Goal: Task Accomplishment & Management: Use online tool/utility

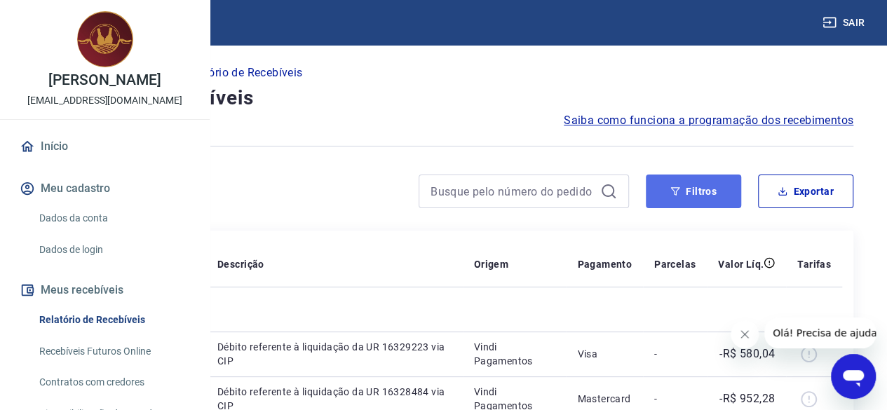
click at [716, 201] on button "Filtros" at bounding box center [693, 192] width 95 height 34
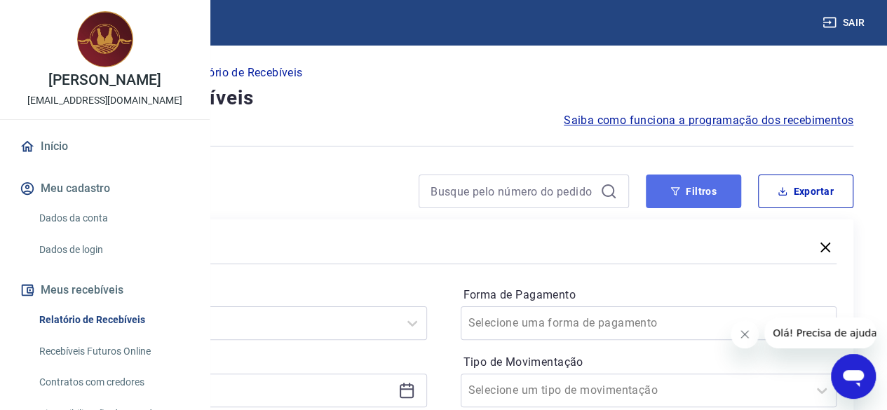
click at [695, 190] on button "Filtros" at bounding box center [693, 192] width 95 height 34
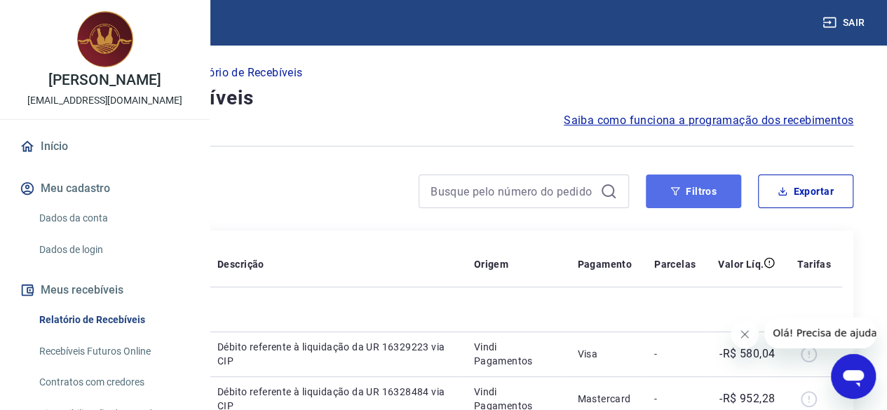
click at [719, 193] on button "Filtros" at bounding box center [693, 192] width 95 height 34
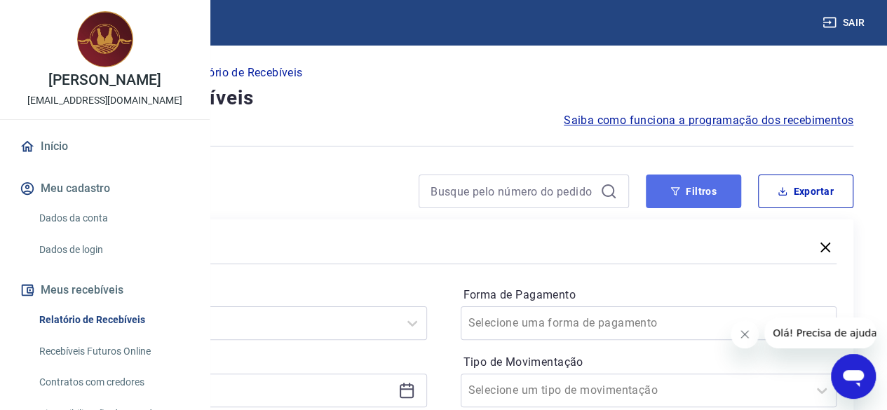
click at [714, 184] on button "Filtros" at bounding box center [693, 192] width 95 height 34
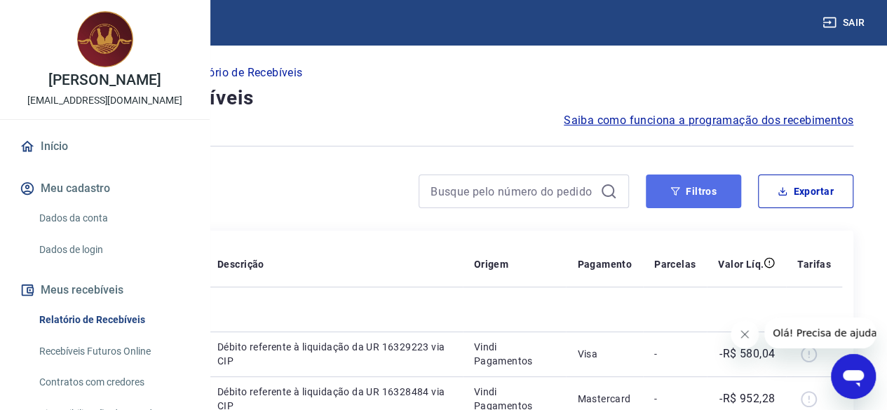
click at [660, 189] on button "Filtros" at bounding box center [693, 192] width 95 height 34
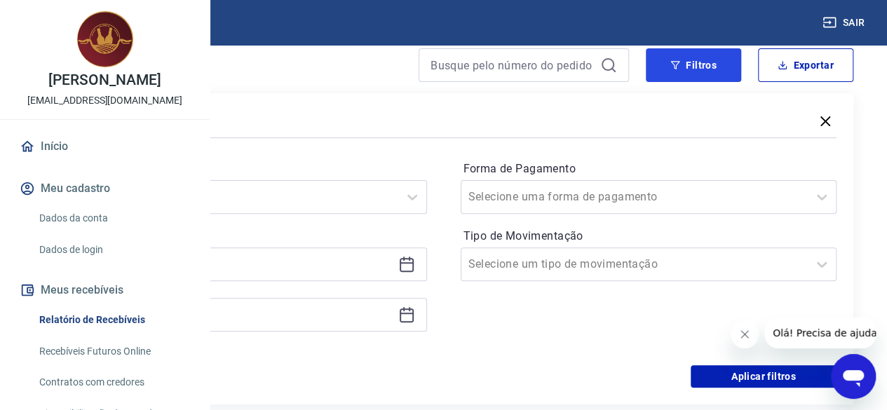
scroll to position [140, 0]
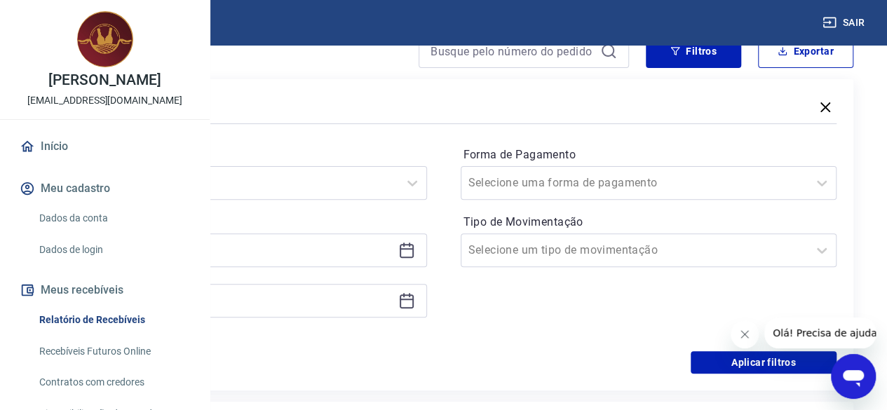
click at [427, 247] on div at bounding box center [238, 250] width 376 height 34
click at [414, 249] on icon at bounding box center [407, 248] width 14 height 1
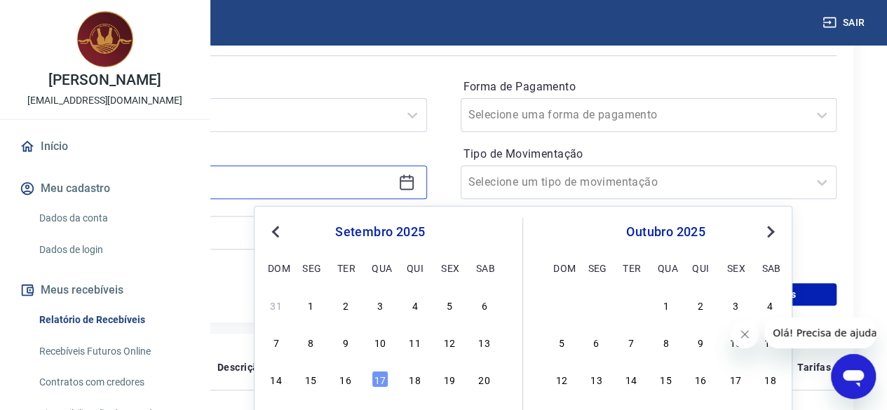
scroll to position [210, 0]
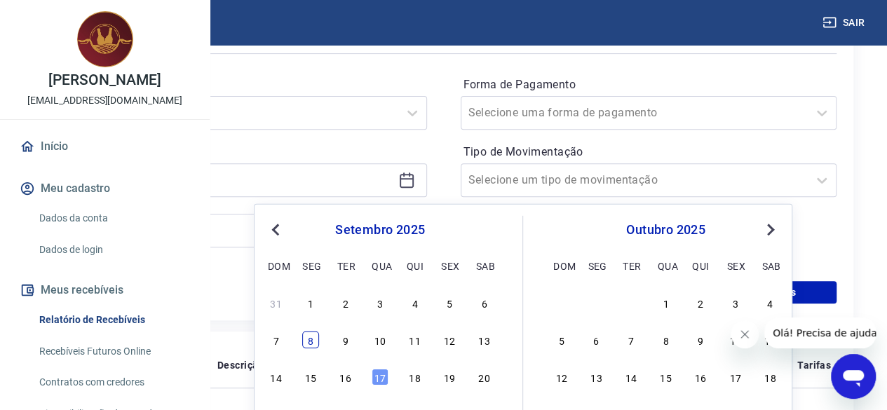
click at [307, 339] on div "8" at bounding box center [310, 340] width 17 height 17
type input "08/09/2025"
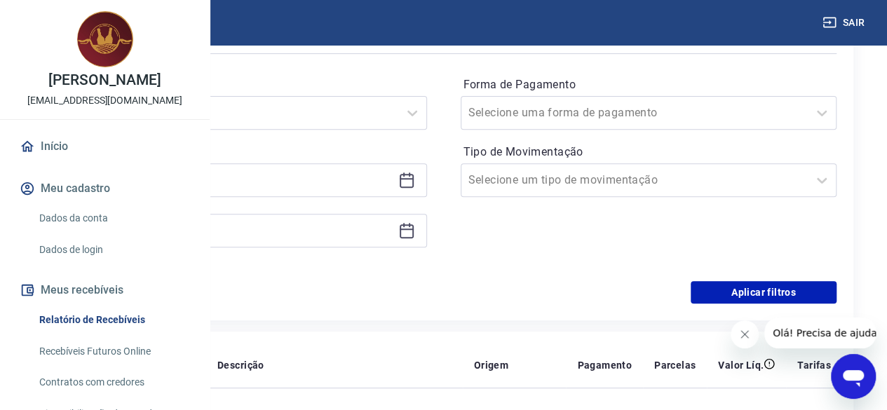
click at [415, 233] on icon at bounding box center [406, 230] width 17 height 17
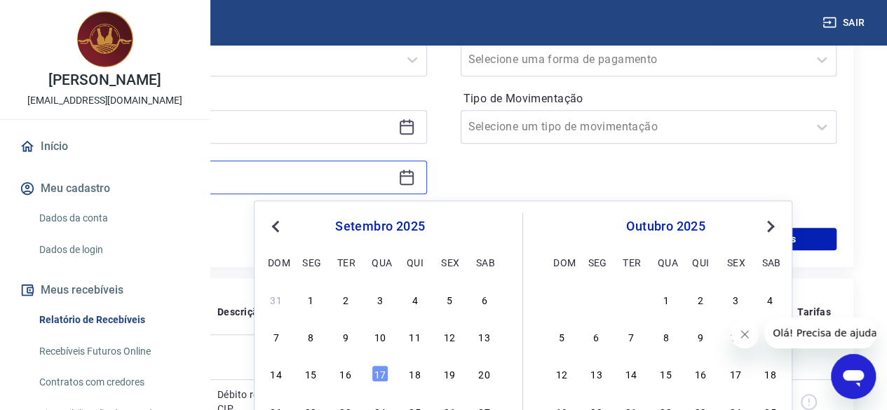
scroll to position [350, 0]
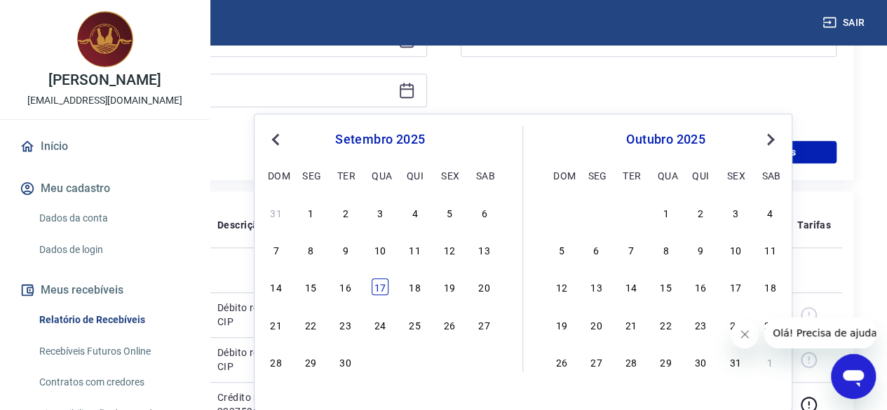
click at [380, 284] on div "17" at bounding box center [379, 286] width 17 height 17
type input "17/09/2025"
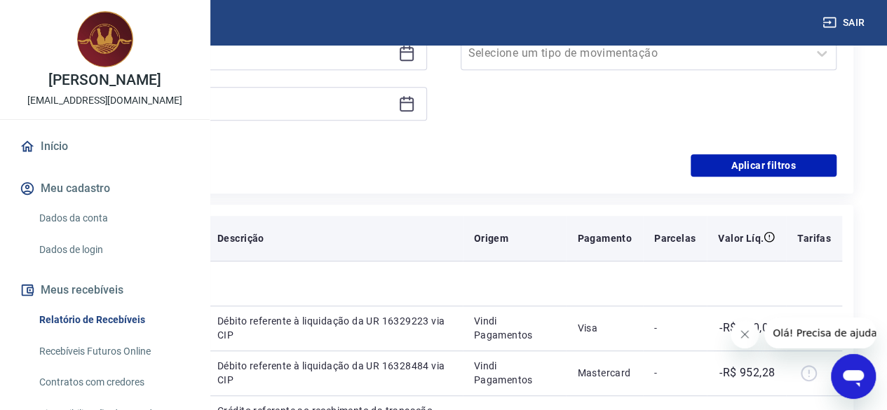
scroll to position [140, 0]
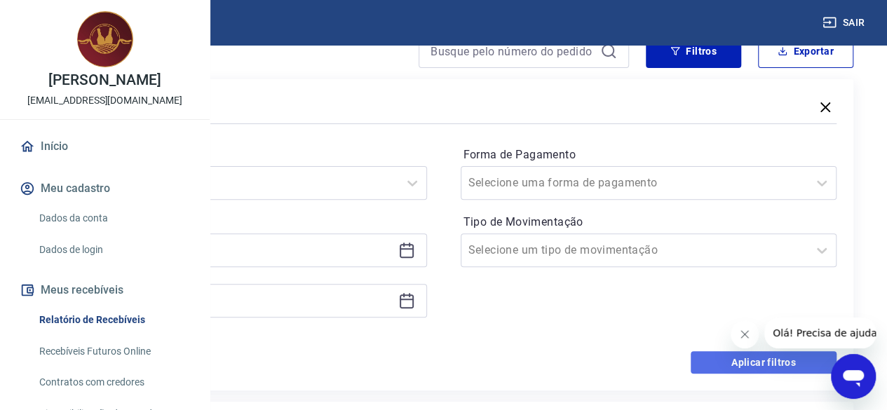
drag, startPoint x: 742, startPoint y: 359, endPoint x: 8, endPoint y: 11, distance: 812.4
click at [742, 359] on button "Aplicar filtros" at bounding box center [763, 362] width 146 height 22
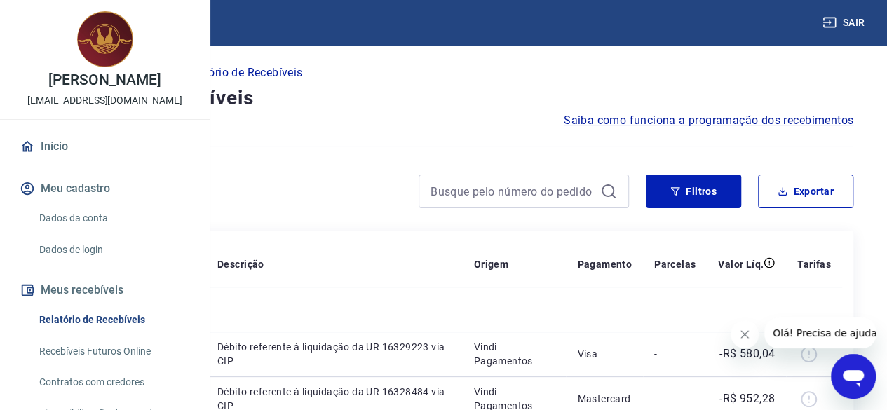
click at [744, 330] on icon "Fechar mensagem da empresa" at bounding box center [744, 334] width 11 height 11
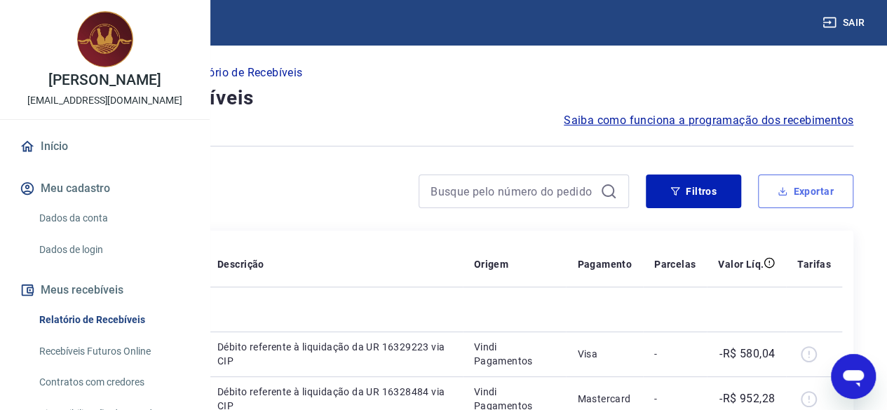
click at [795, 196] on button "Exportar" at bounding box center [805, 192] width 95 height 34
type input "08/09/2025"
type input "17/09/2025"
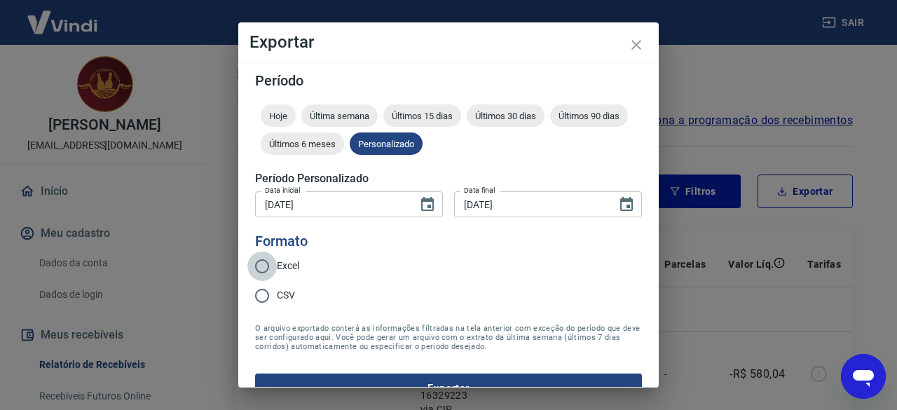
click at [262, 266] on input "Excel" at bounding box center [261, 266] width 29 height 29
radio input "true"
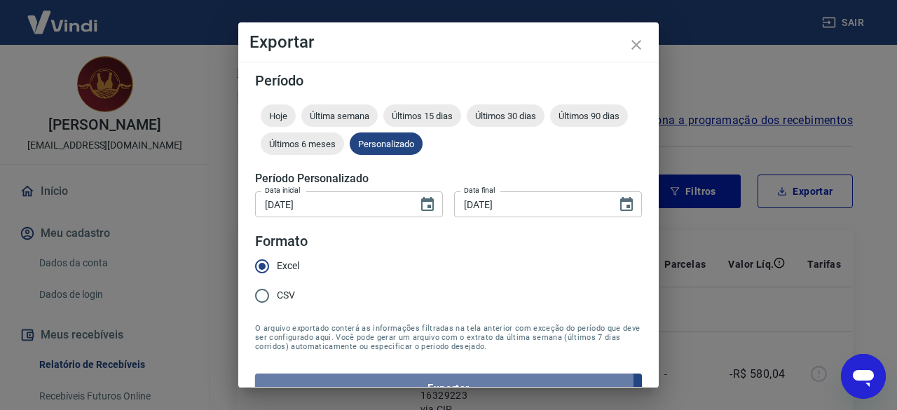
click at [440, 383] on button "Exportar" at bounding box center [448, 388] width 387 height 29
